Goal: Transaction & Acquisition: Obtain resource

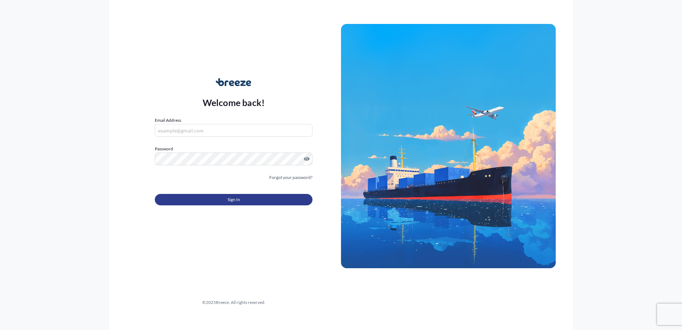
type input "[EMAIL_ADDRESS][DOMAIN_NAME]"
click at [205, 198] on button "Sign In" at bounding box center [234, 199] width 158 height 11
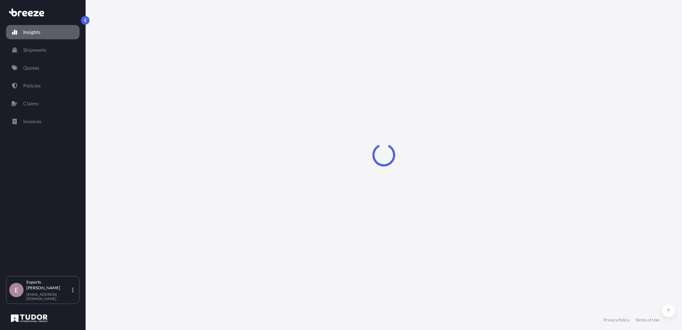
select select "2025"
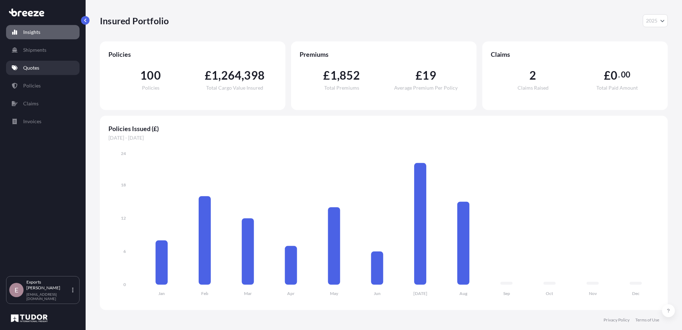
click at [31, 72] on link "Quotes" at bounding box center [42, 68] width 73 height 14
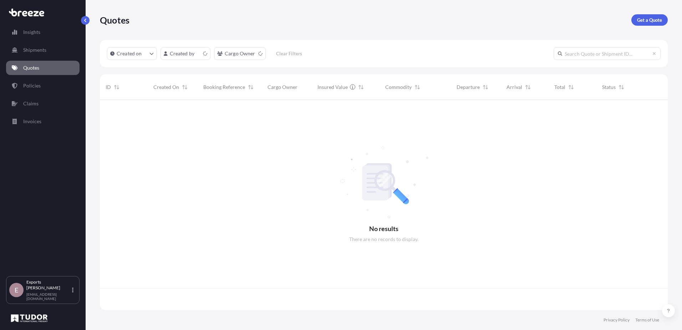
scroll to position [208, 563]
click at [649, 20] on p "Get a Quote" at bounding box center [649, 19] width 25 height 7
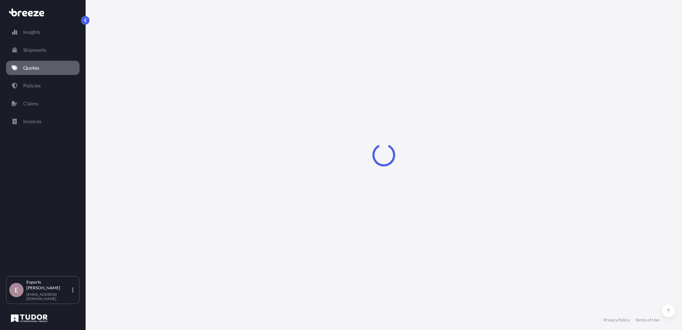
select select "Sea"
select select "1"
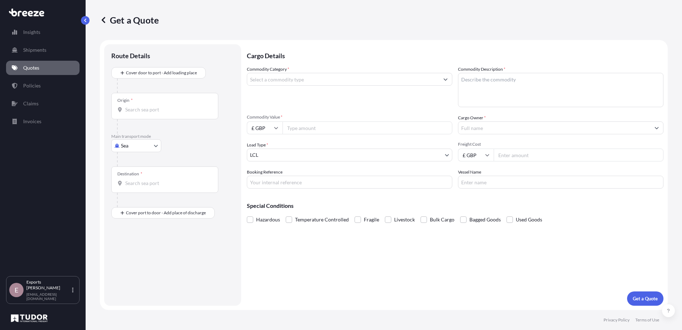
click at [317, 83] on input "Commodity Category *" at bounding box center [343, 79] width 192 height 13
type input "Hand Tools and Cutlery"
type textarea "s"
type textarea "SILVER CUTLERY"
type input "2"
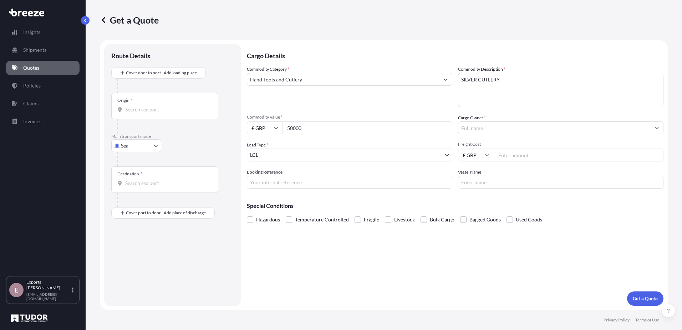
type input "50000"
click at [513, 131] on input "Cargo Owner *" at bounding box center [554, 127] width 192 height 13
click at [457, 230] on div "Cargo Details Commodity Category * Hand Tools and Cutlery Commodity Description…" at bounding box center [455, 174] width 417 height 261
click at [523, 125] on input "A" at bounding box center [554, 127] width 192 height 13
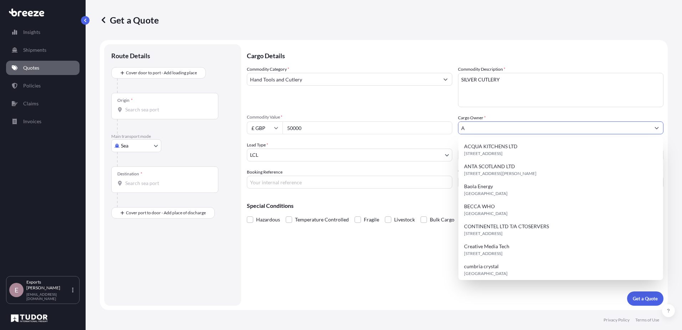
type input "A"
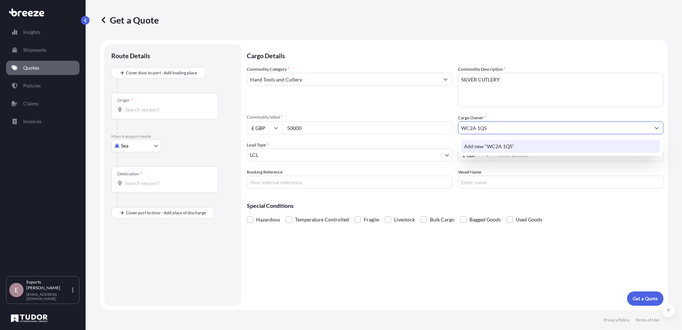
type input "WC2A 1QS"
click at [589, 210] on div "Special Conditions Hazardous Temperature Controlled Fragile Livestock Bulk Carg…" at bounding box center [455, 209] width 417 height 31
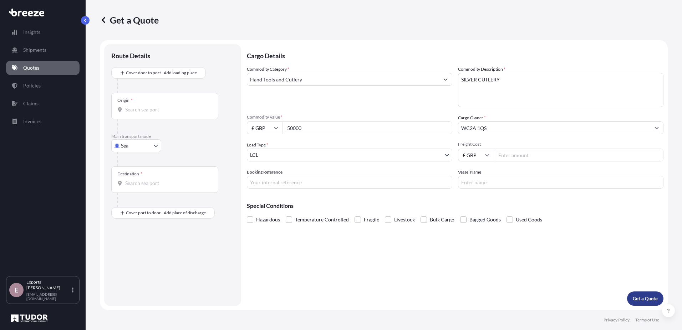
click at [640, 304] on button "Get a Quote" at bounding box center [645, 298] width 36 height 14
click at [137, 147] on body "Insights Shipments Quotes Policies Claims Invoices E Exports Tudor Freight [EMA…" at bounding box center [341, 165] width 682 height 330
click at [137, 190] on div "Road" at bounding box center [136, 189] width 44 height 13
select select "Road"
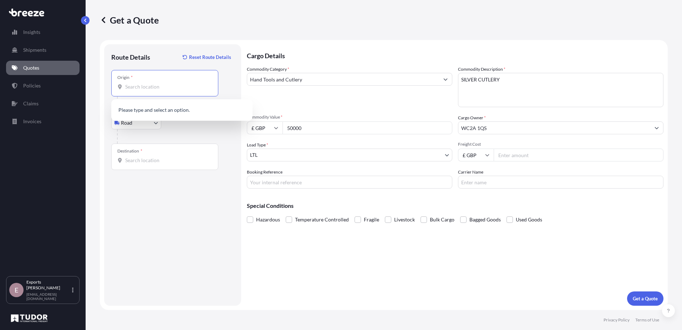
drag, startPoint x: 137, startPoint y: 88, endPoint x: 146, endPoint y: 93, distance: 10.7
click at [137, 88] on input "Origin *" at bounding box center [167, 86] width 84 height 7
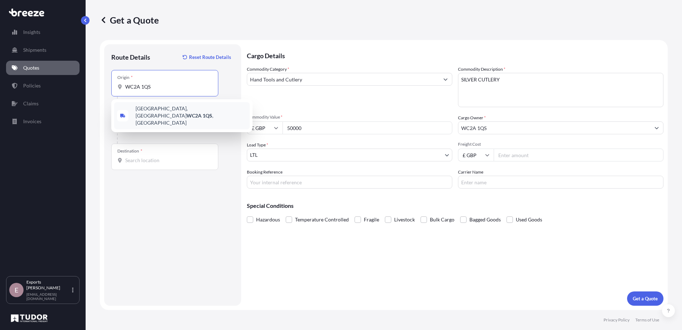
click at [158, 116] on div "[STREET_ADDRESS]" at bounding box center [182, 115] width 136 height 27
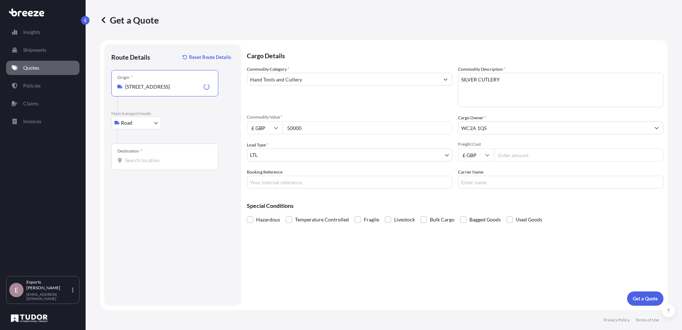
type input "[STREET_ADDRESS]"
click at [147, 156] on div "Destination *" at bounding box center [164, 156] width 107 height 26
click at [147, 157] on input "Destination *" at bounding box center [167, 160] width 84 height 7
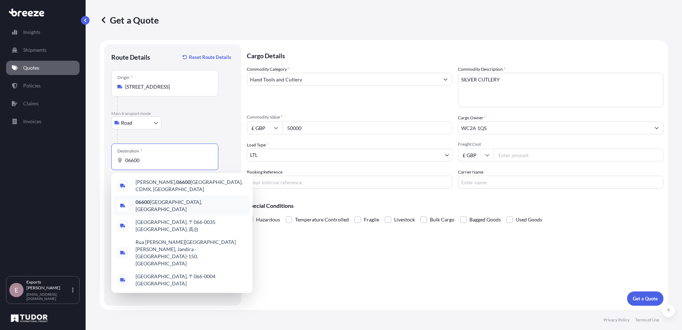
click at [199, 196] on div "06600 [GEOGRAPHIC_DATA], [GEOGRAPHIC_DATA]" at bounding box center [182, 206] width 136 height 20
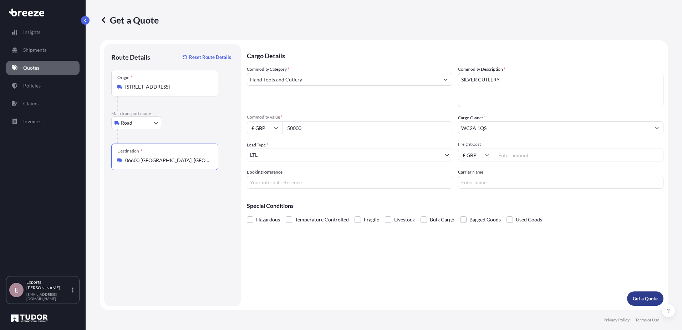
type input "06600 [GEOGRAPHIC_DATA], [GEOGRAPHIC_DATA]"
click at [647, 298] on p "Get a Quote" at bounding box center [645, 298] width 25 height 7
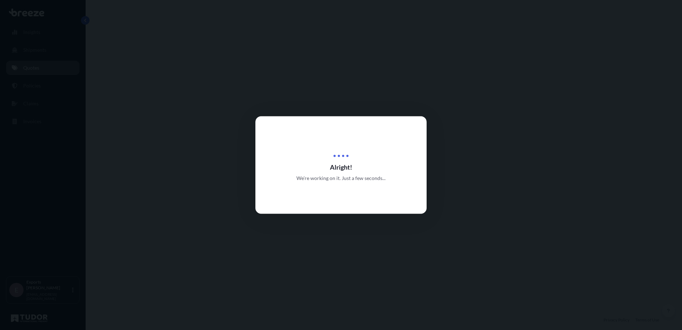
select select "Road"
select select "1"
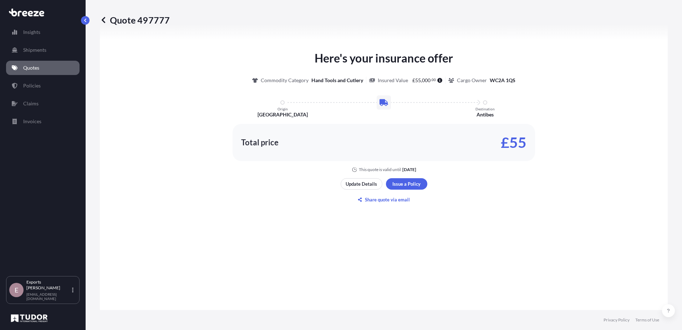
scroll to position [322, 0]
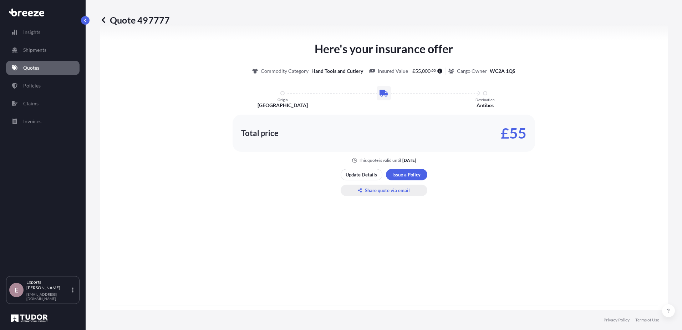
click at [371, 193] on p "Share quote via email" at bounding box center [387, 190] width 45 height 7
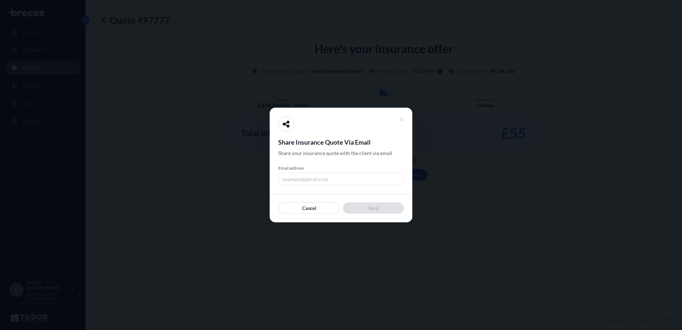
click at [333, 181] on input "Email address" at bounding box center [341, 178] width 126 height 13
type input "[PERSON_NAME][EMAIL_ADDRESS][DOMAIN_NAME]"
